Goal: Task Accomplishment & Management: Manage account settings

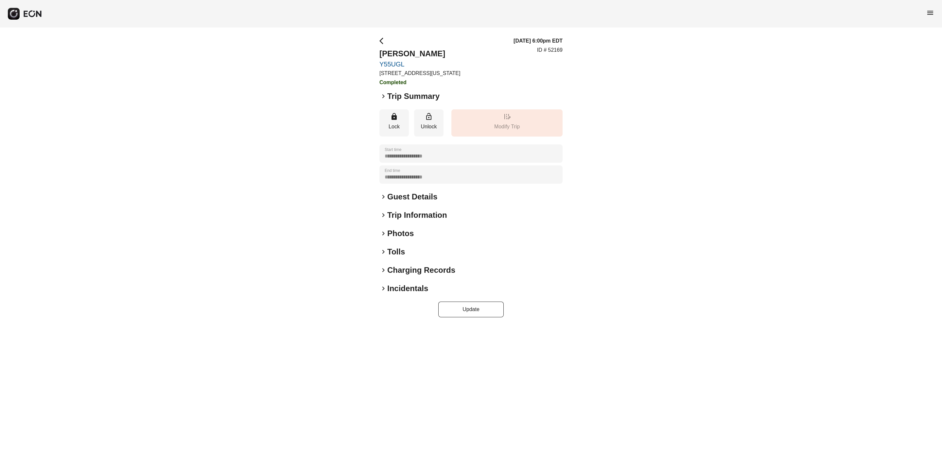
click at [927, 10] on span "menu" at bounding box center [931, 13] width 8 height 8
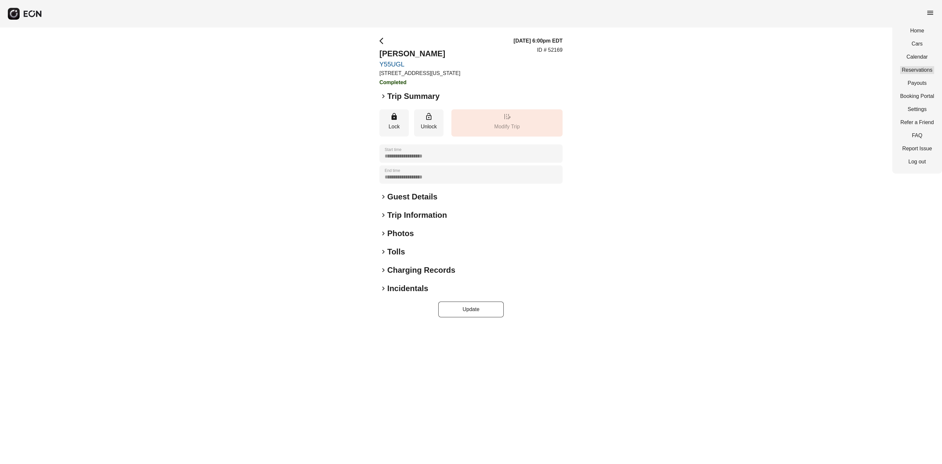
click at [913, 71] on link "Reservations" at bounding box center [917, 70] width 34 height 8
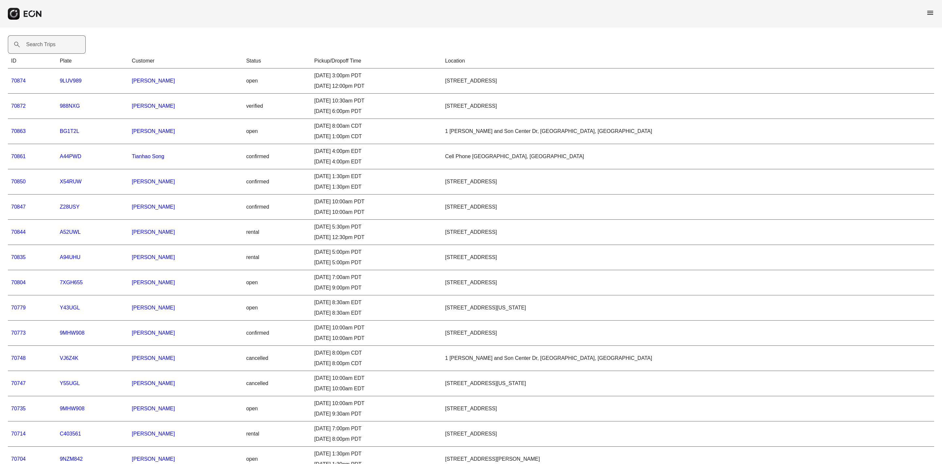
click at [50, 44] on label "Search Trips" at bounding box center [40, 45] width 29 height 8
click at [50, 44] on Trips "Search Trips" at bounding box center [47, 44] width 78 height 18
click at [49, 45] on Trips "Search Trips" at bounding box center [47, 44] width 78 height 18
paste Trips "*****"
type Trips "*****"
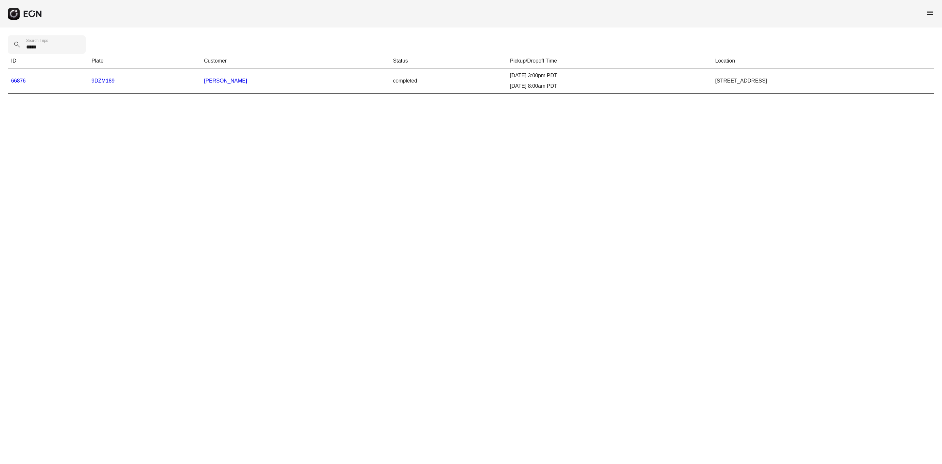
click at [17, 81] on link "66876" at bounding box center [18, 81] width 15 height 6
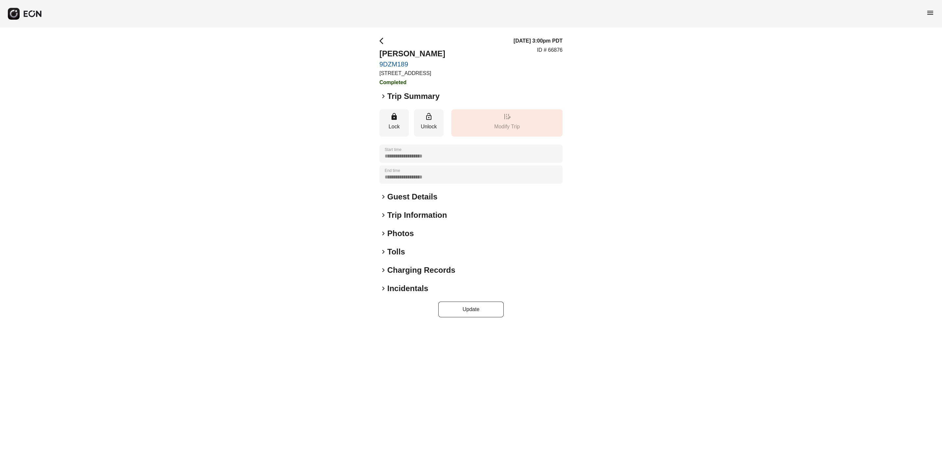
click at [385, 233] on span "keyboard_arrow_right" at bounding box center [384, 233] width 8 height 8
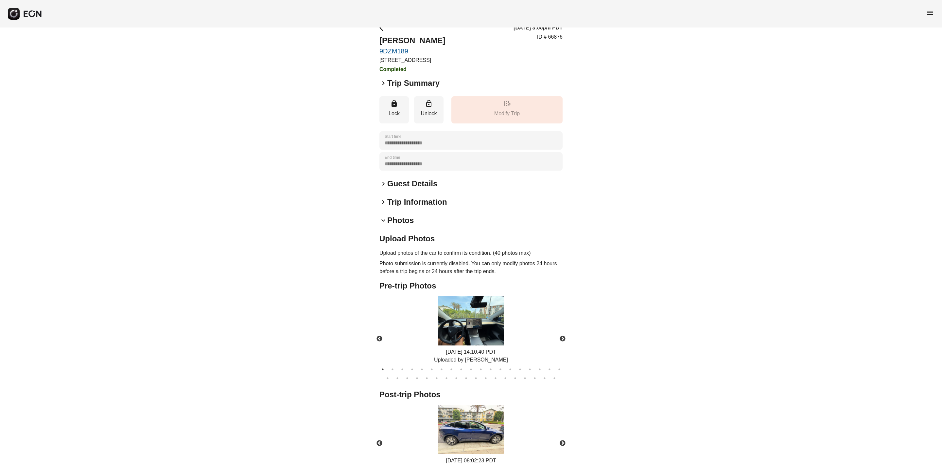
scroll to position [20, 0]
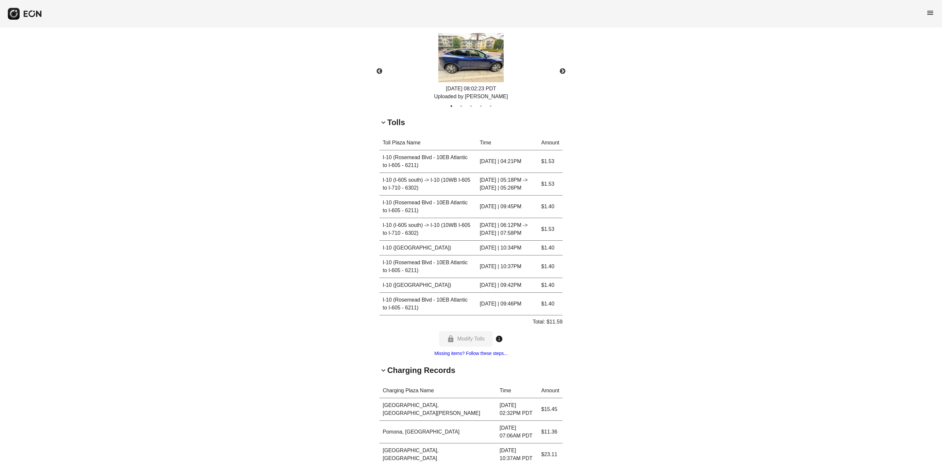
scroll to position [399, 0]
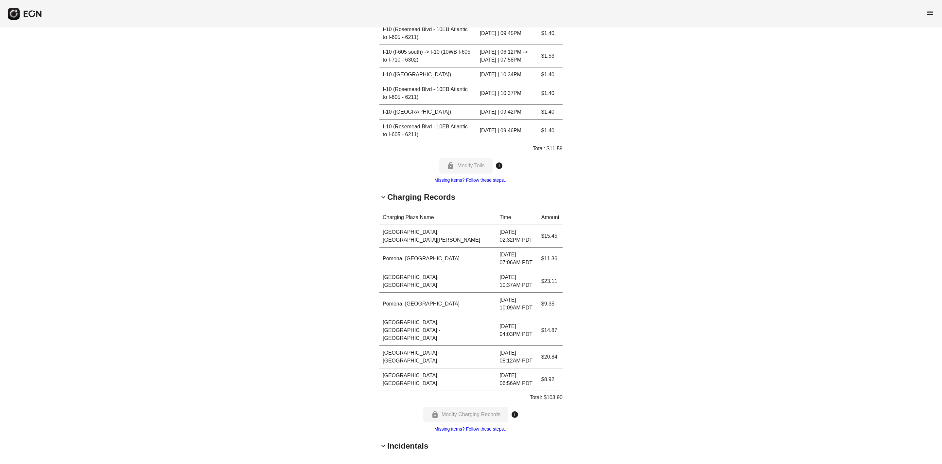
scroll to position [607, 0]
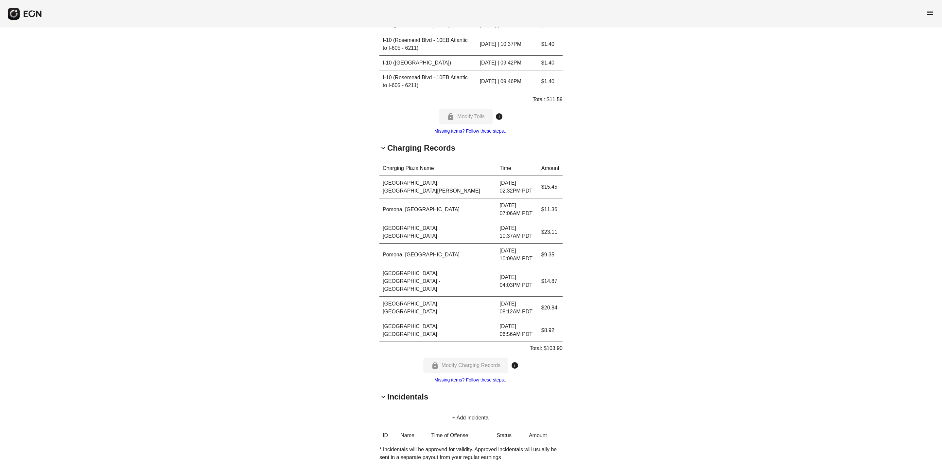
click at [384, 150] on span "keyboard_arrow_down" at bounding box center [384, 148] width 8 height 8
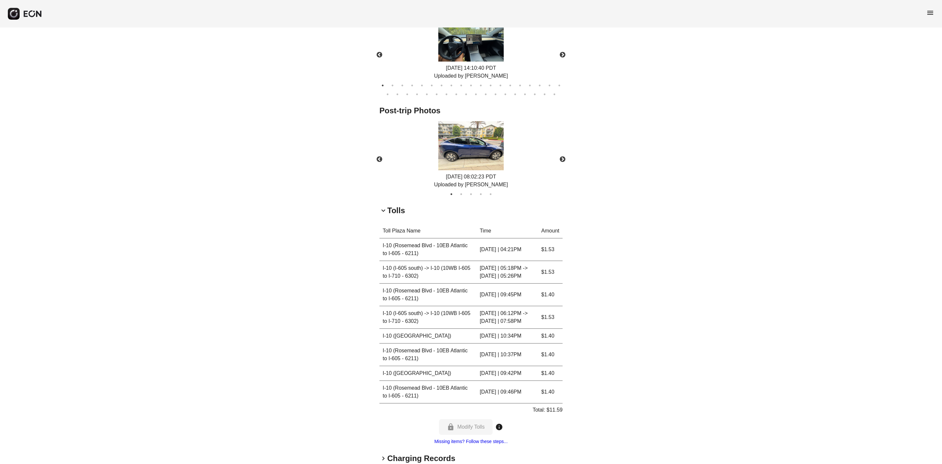
scroll to position [291, 0]
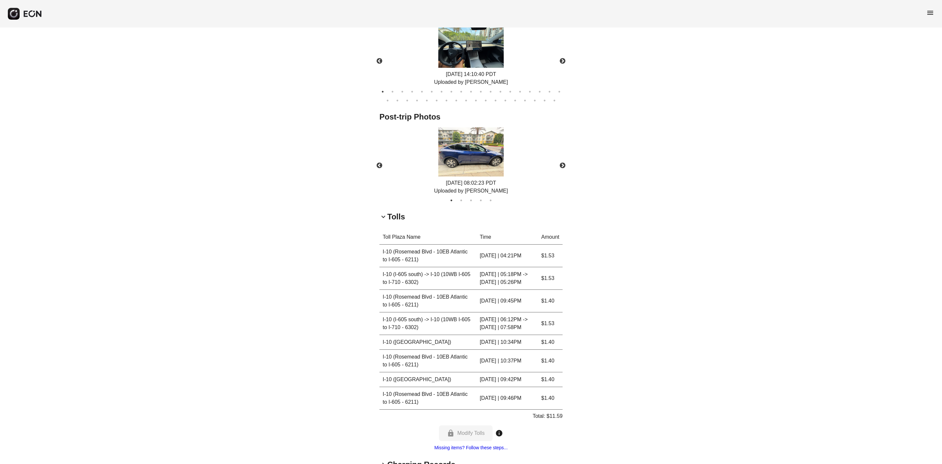
click at [382, 218] on span "keyboard_arrow_down" at bounding box center [384, 217] width 8 height 8
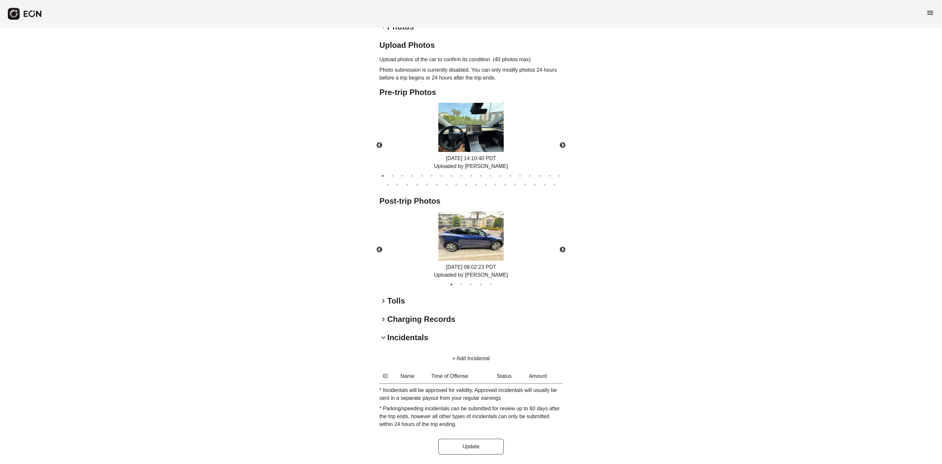
scroll to position [59, 0]
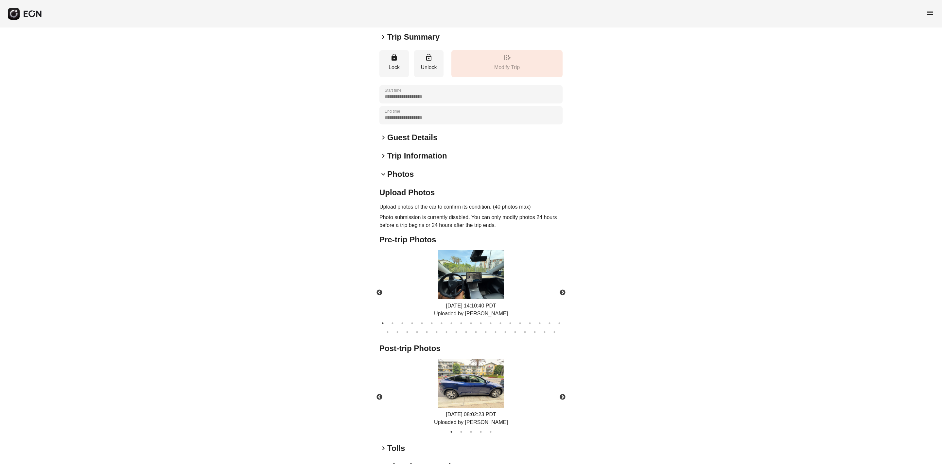
click at [383, 172] on span "keyboard_arrow_down" at bounding box center [384, 174] width 8 height 8
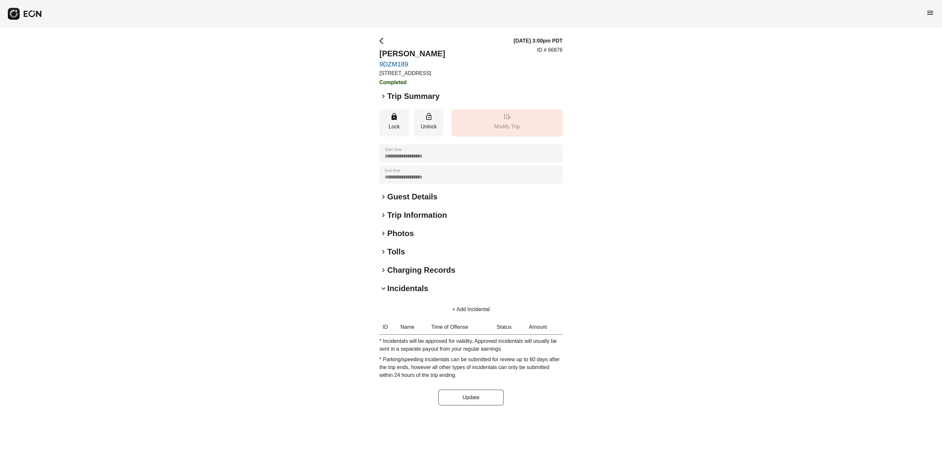
scroll to position [0, 0]
